Goal: Communication & Community: Participate in discussion

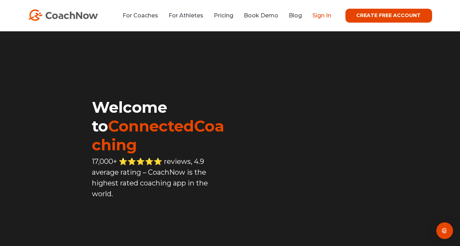
click at [325, 14] on link "Sign In" at bounding box center [321, 15] width 19 height 7
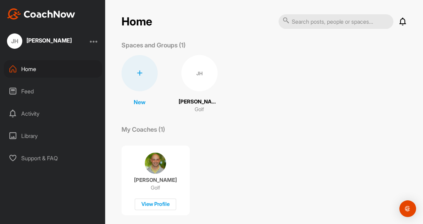
click at [400, 23] on icon at bounding box center [402, 21] width 8 height 8
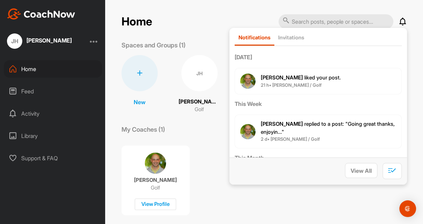
click at [400, 22] on icon at bounding box center [402, 21] width 8 height 8
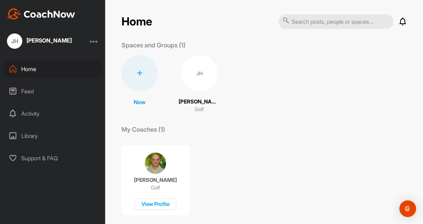
click at [401, 22] on icon at bounding box center [402, 21] width 8 height 8
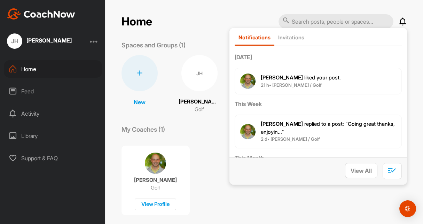
click at [401, 22] on icon at bounding box center [402, 21] width 8 height 8
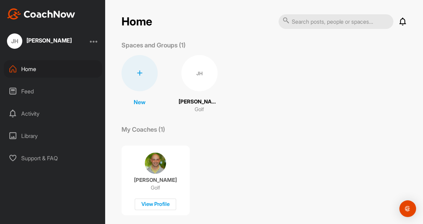
click at [400, 25] on icon at bounding box center [402, 21] width 8 height 8
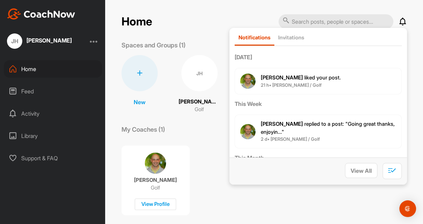
click at [312, 83] on b "21 h • [PERSON_NAME] / Golf" at bounding box center [291, 85] width 61 height 6
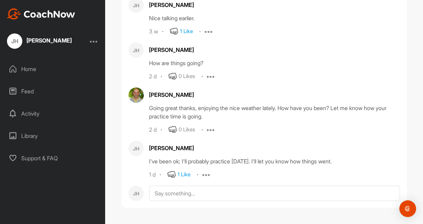
scroll to position [52691, 0]
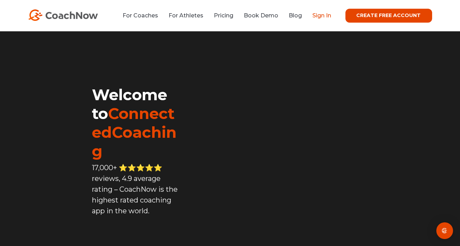
click at [330, 15] on link "Sign In" at bounding box center [321, 15] width 19 height 7
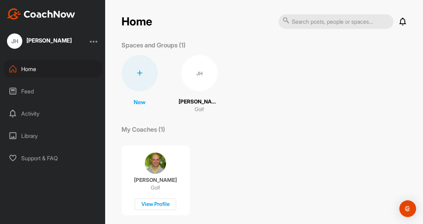
click at [399, 20] on icon at bounding box center [402, 21] width 8 height 8
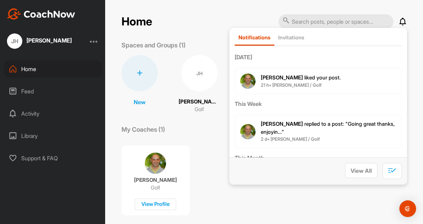
click at [300, 79] on span "Mike P. liked your post ." at bounding box center [301, 77] width 80 height 7
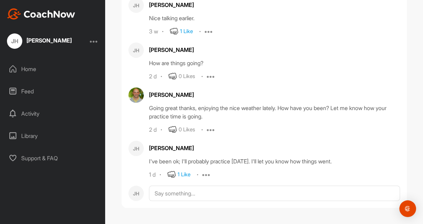
scroll to position [52691, 0]
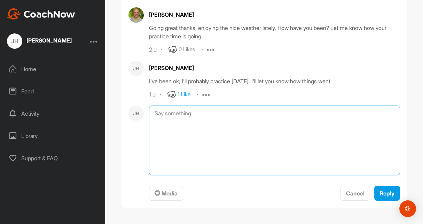
click at [153, 175] on textarea at bounding box center [274, 140] width 251 height 70
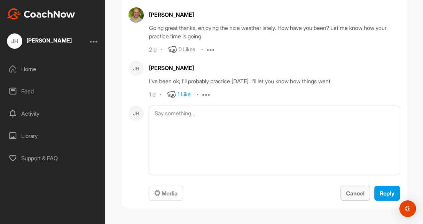
click at [346, 191] on span "Cancel" at bounding box center [355, 193] width 18 height 7
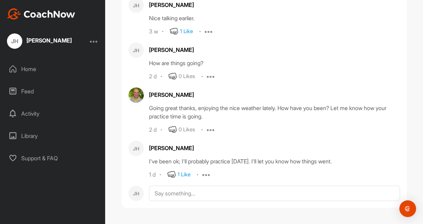
scroll to position [52691, 0]
